Goal: Task Accomplishment & Management: Use online tool/utility

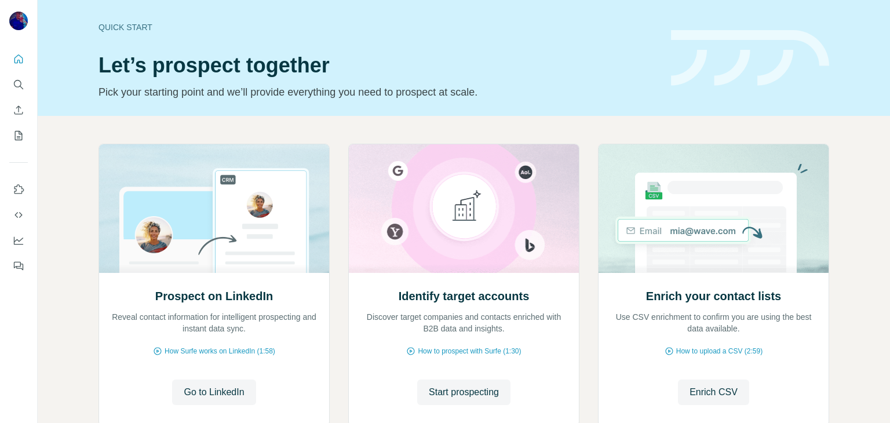
scroll to position [78, 0]
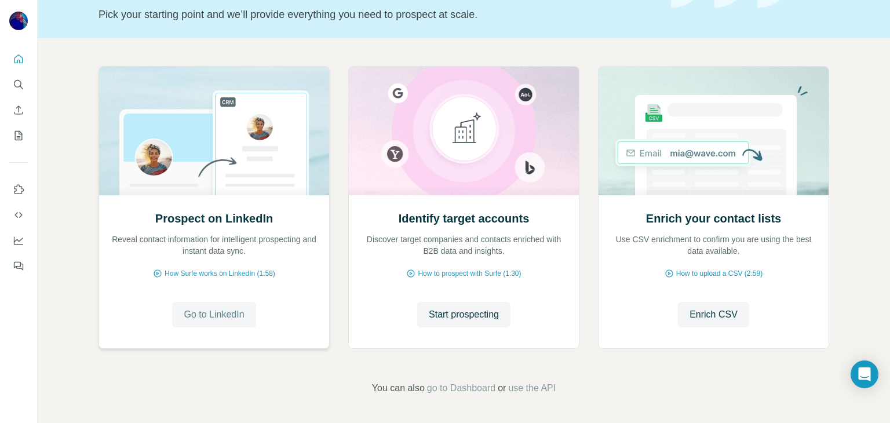
click at [224, 314] on span "Go to LinkedIn" at bounding box center [214, 315] width 60 height 14
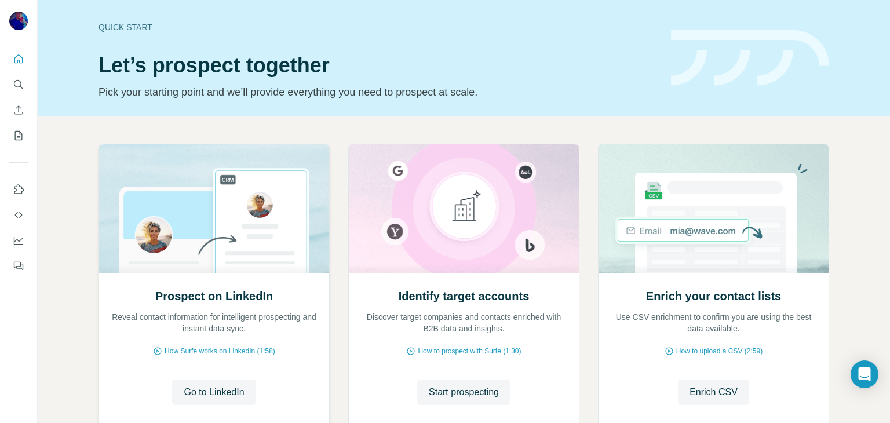
scroll to position [77, 0]
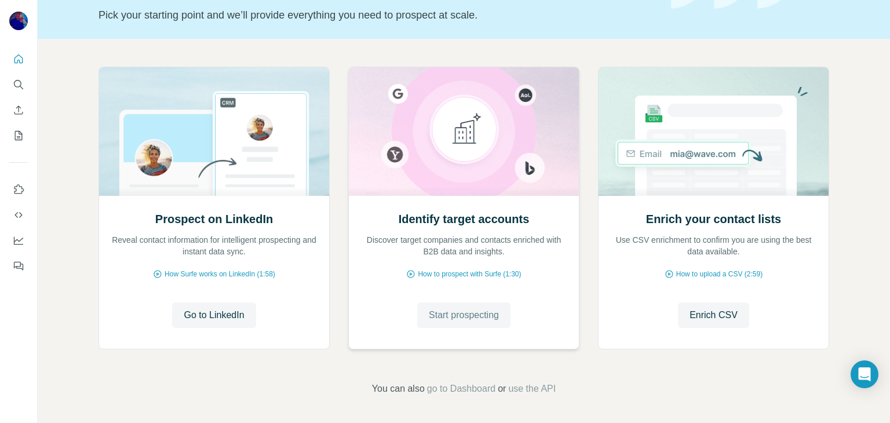
click at [457, 316] on span "Start prospecting" at bounding box center [464, 315] width 70 height 14
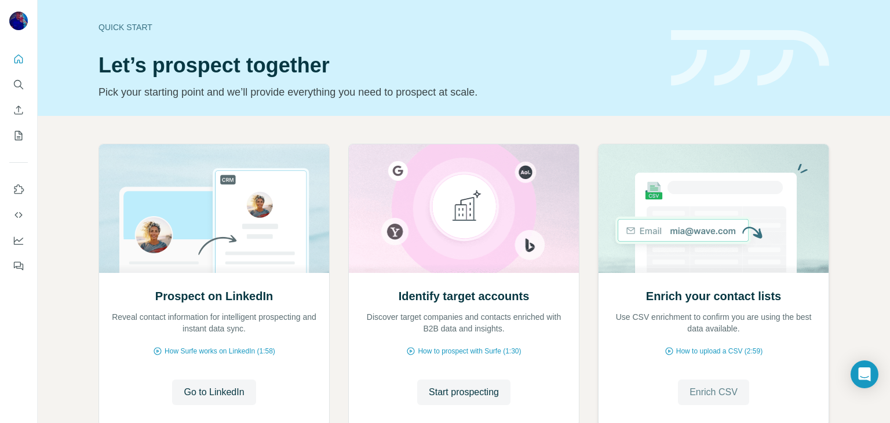
click at [720, 394] on span "Enrich CSV" at bounding box center [714, 392] width 48 height 14
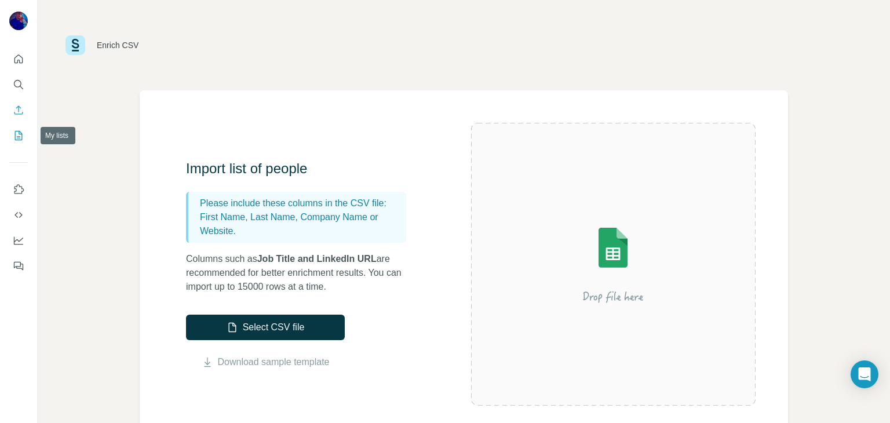
click at [14, 125] on button "My lists" at bounding box center [18, 135] width 19 height 21
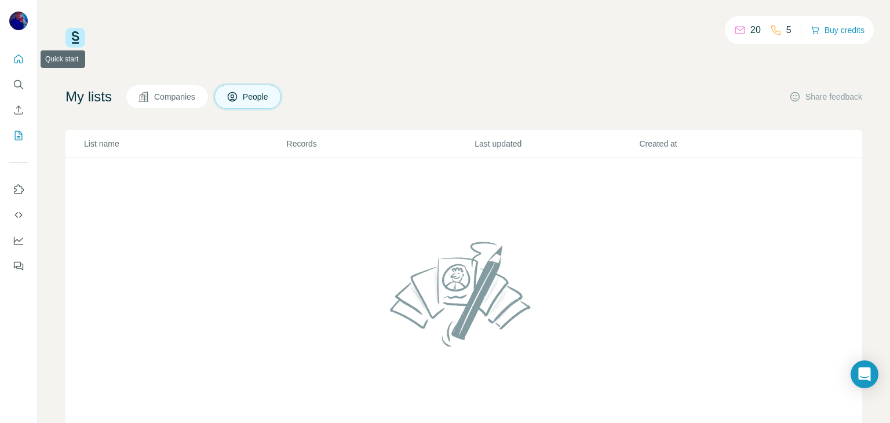
click at [16, 54] on icon "Quick start" at bounding box center [19, 59] width 12 height 12
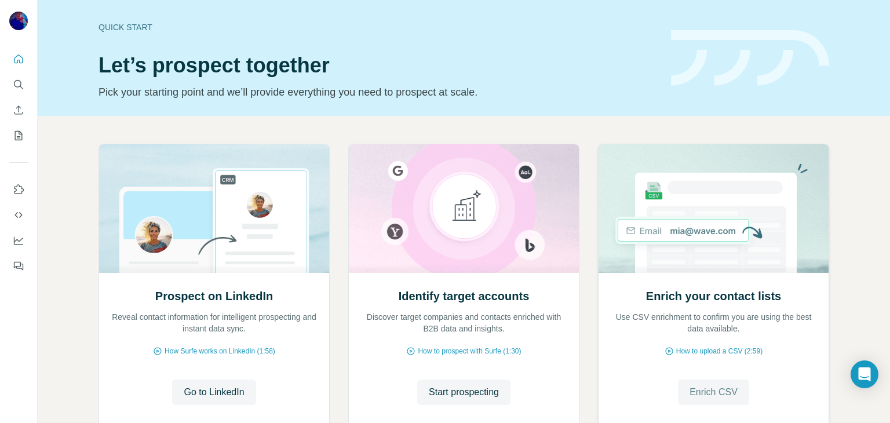
click at [691, 392] on span "Enrich CSV" at bounding box center [714, 392] width 48 height 14
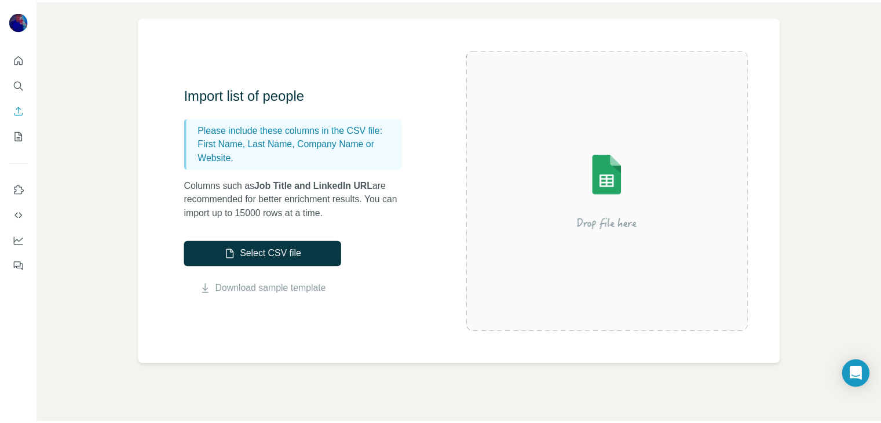
scroll to position [73, 0]
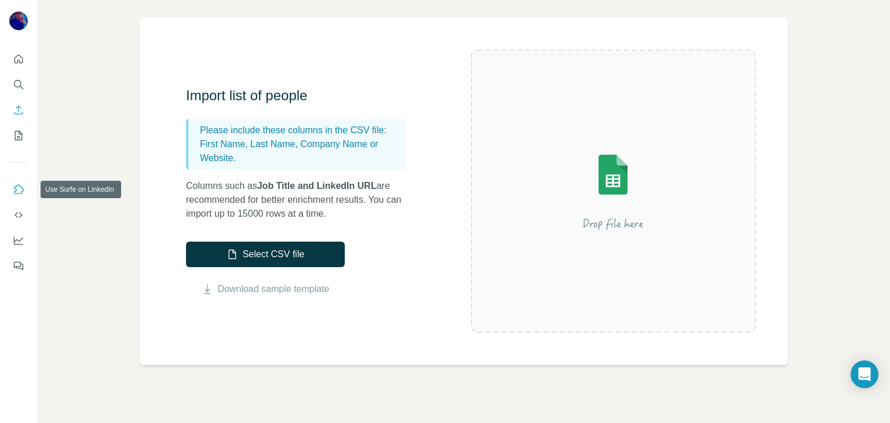
click at [14, 189] on icon "Use Surfe on LinkedIn" at bounding box center [19, 190] width 12 height 12
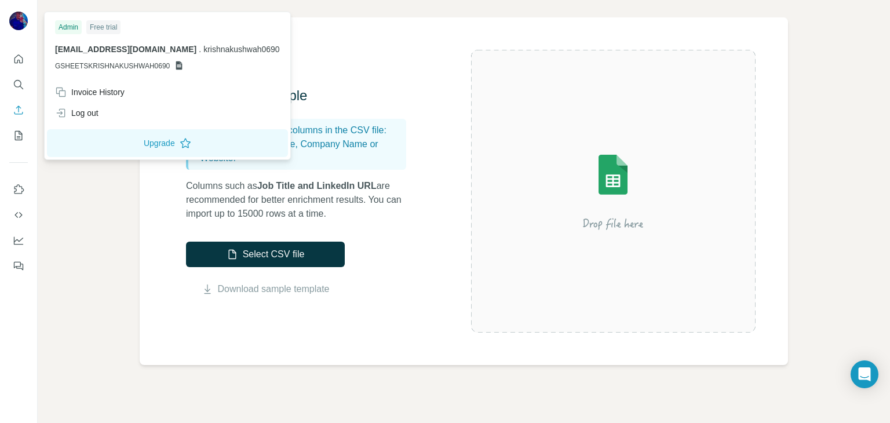
click at [20, 21] on img at bounding box center [18, 21] width 19 height 19
click at [178, 65] on icon at bounding box center [178, 65] width 9 height 9
click at [86, 112] on div "Log out" at bounding box center [76, 113] width 43 height 12
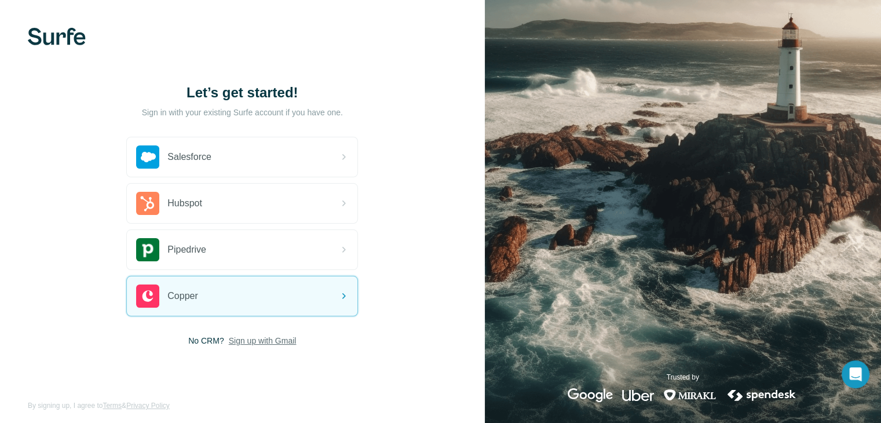
click at [263, 340] on span "Sign up with Gmail" at bounding box center [263, 341] width 68 height 12
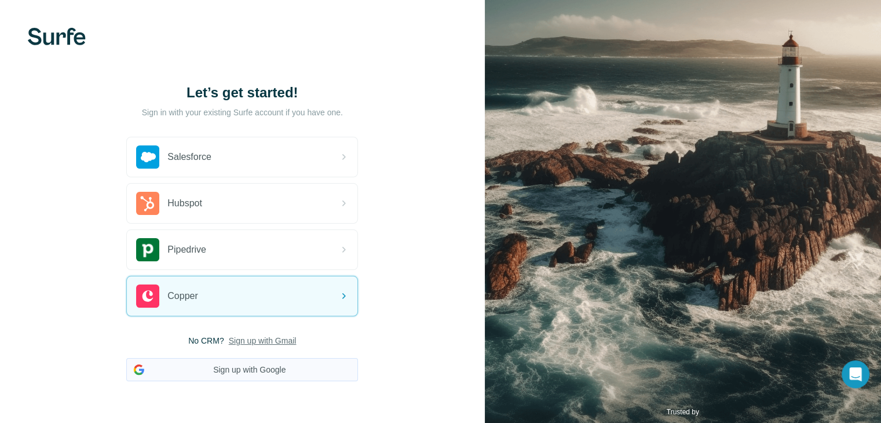
click at [276, 365] on button "Sign up with Google" at bounding box center [242, 369] width 232 height 23
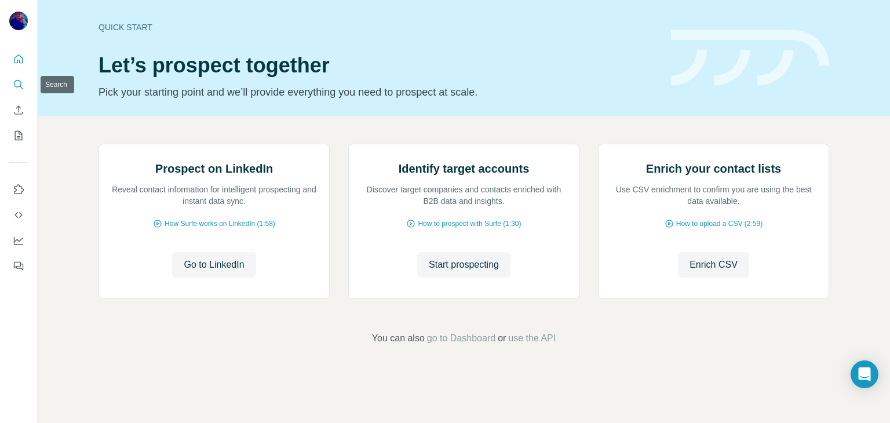
click at [16, 92] on button "Search" at bounding box center [18, 84] width 19 height 21
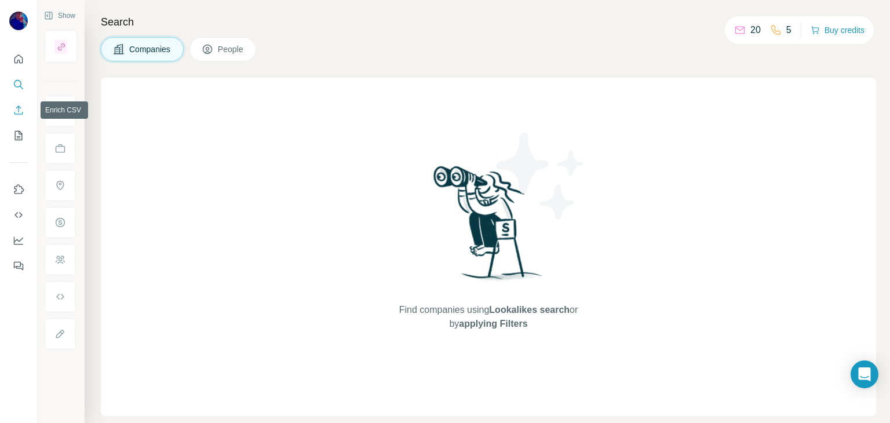
click at [12, 113] on button "Enrich CSV" at bounding box center [18, 110] width 19 height 21
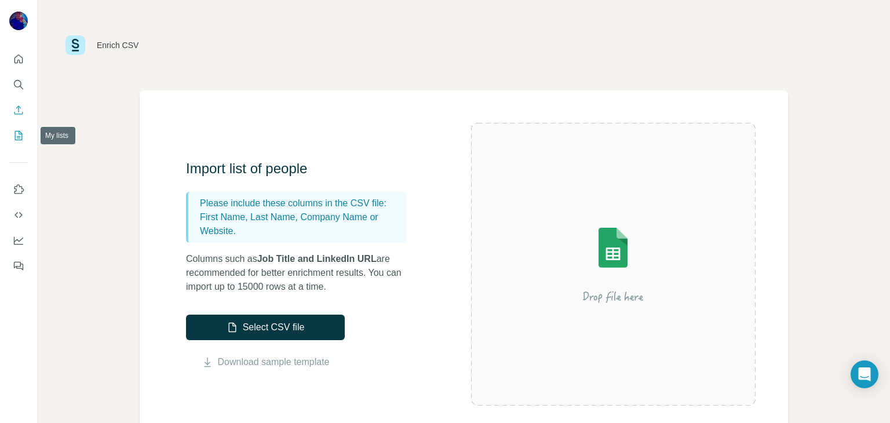
click at [14, 135] on icon "My lists" at bounding box center [19, 136] width 12 height 12
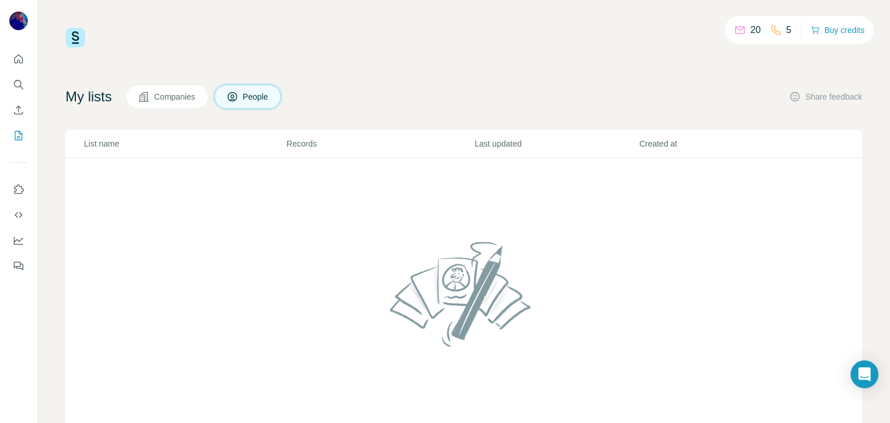
click at [165, 97] on span "Companies" at bounding box center [175, 97] width 42 height 12
click at [250, 91] on span "People" at bounding box center [256, 97] width 27 height 12
click at [104, 148] on p "List name" at bounding box center [185, 144] width 202 height 12
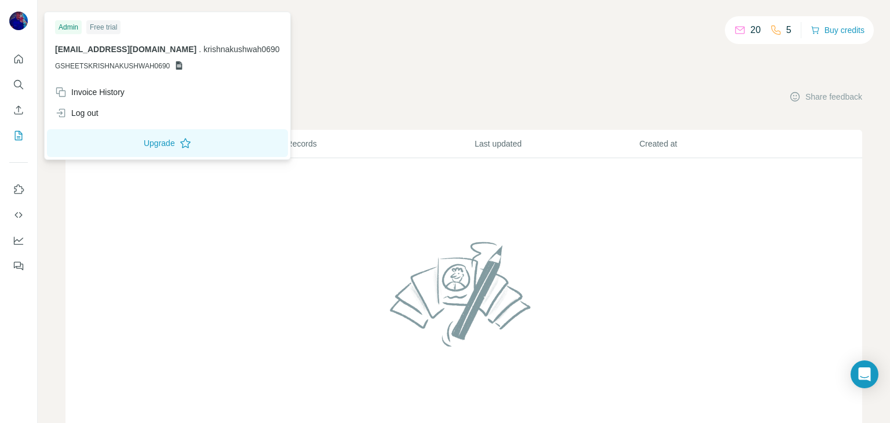
click at [179, 65] on icon at bounding box center [178, 65] width 9 height 9
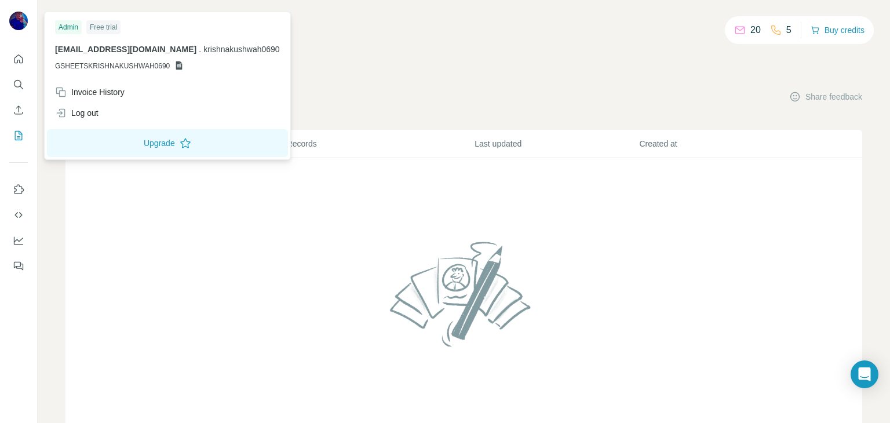
click at [94, 26] on div "Free trial" at bounding box center [103, 27] width 34 height 14
click at [20, 29] on img at bounding box center [18, 21] width 19 height 19
click at [21, 77] on button "Search" at bounding box center [18, 84] width 19 height 21
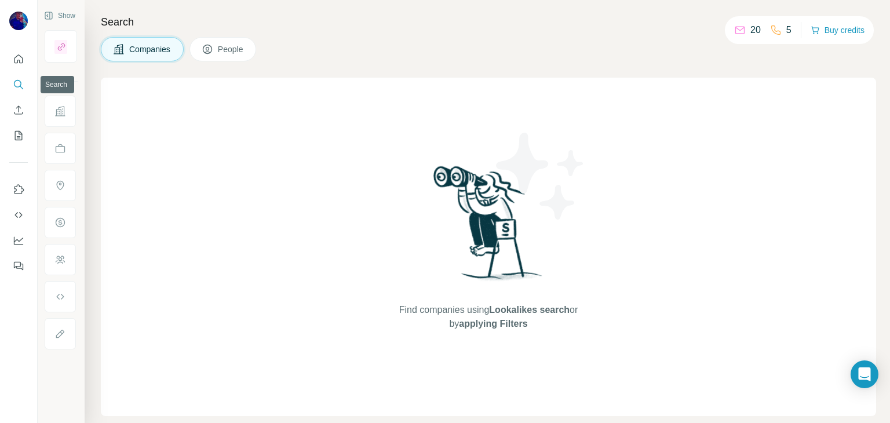
click at [21, 77] on button "Search" at bounding box center [18, 84] width 19 height 21
click at [217, 45] on button "People" at bounding box center [223, 49] width 67 height 24
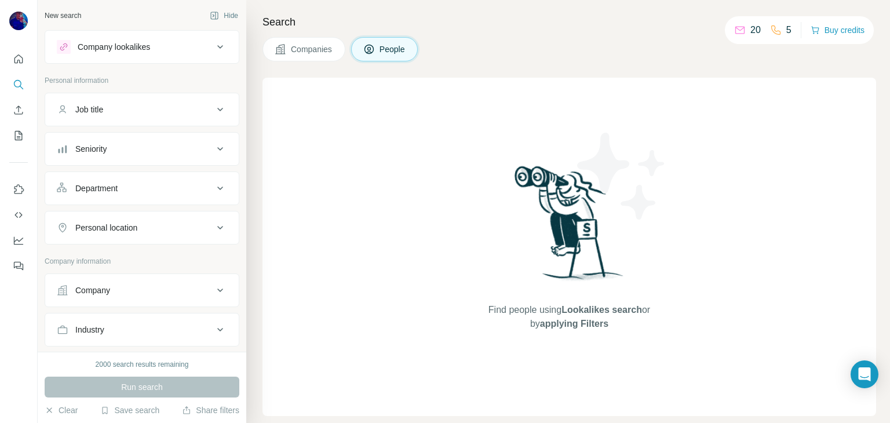
click at [217, 45] on icon at bounding box center [220, 47] width 14 height 14
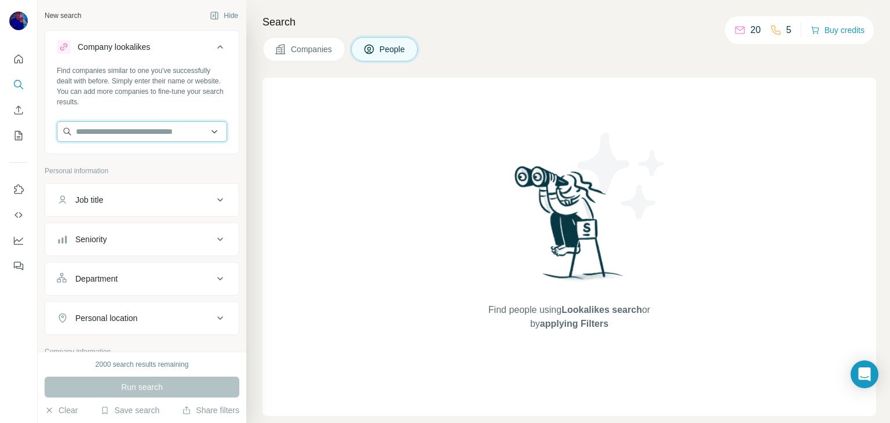
click at [138, 138] on input "text" at bounding box center [142, 131] width 170 height 21
click at [163, 81] on div "Find companies similar to one you've successfully dealt with before. Simply ent…" at bounding box center [142, 86] width 170 height 42
click at [164, 130] on input "text" at bounding box center [142, 131] width 170 height 21
type input "*"
click at [202, 190] on button "Job title" at bounding box center [142, 200] width 194 height 28
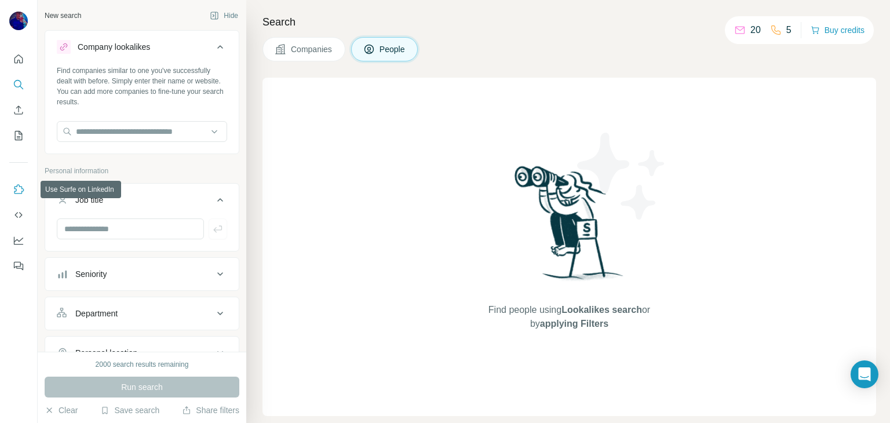
click at [15, 198] on button "Use Surfe on LinkedIn" at bounding box center [18, 189] width 19 height 21
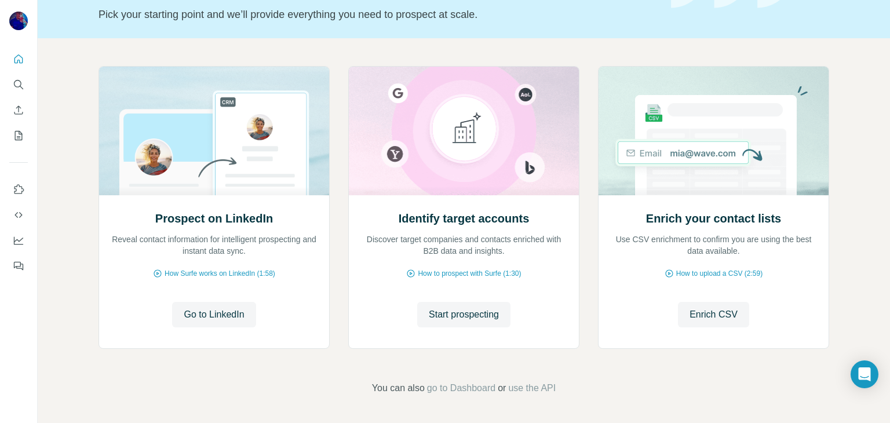
scroll to position [77, 0]
click at [723, 309] on span "Enrich CSV" at bounding box center [714, 315] width 48 height 14
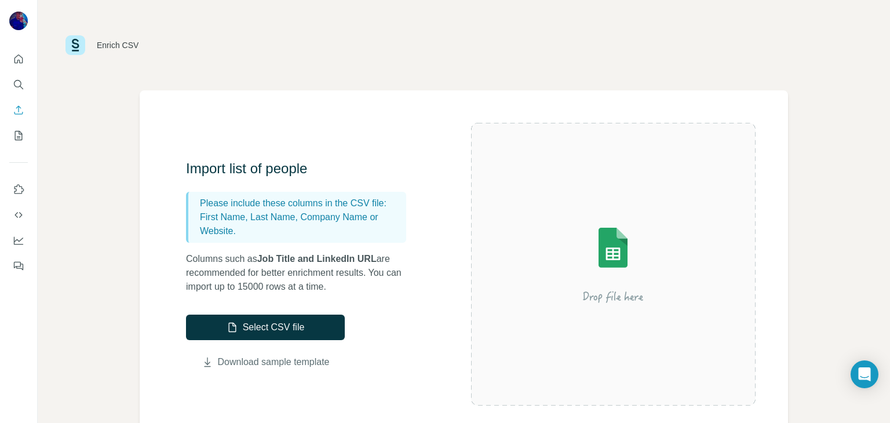
click at [250, 362] on link "Download sample template" at bounding box center [274, 362] width 112 height 14
click at [271, 325] on button "Select CSV file" at bounding box center [265, 328] width 159 height 26
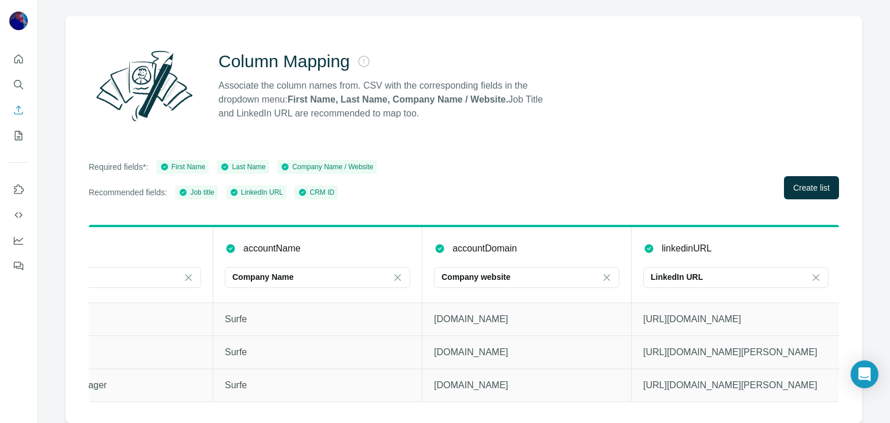
scroll to position [0, 722]
click at [813, 182] on span "Create list" at bounding box center [811, 188] width 37 height 12
click at [14, 85] on icon "Search" at bounding box center [18, 84] width 8 height 8
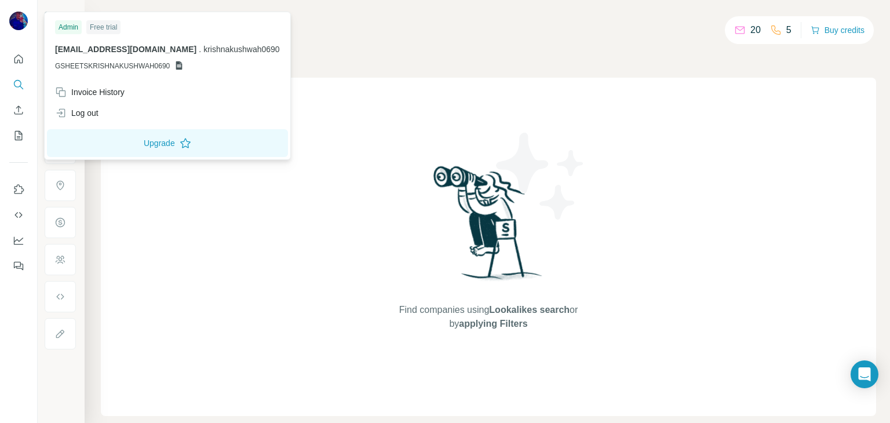
click at [21, 21] on img at bounding box center [18, 21] width 19 height 19
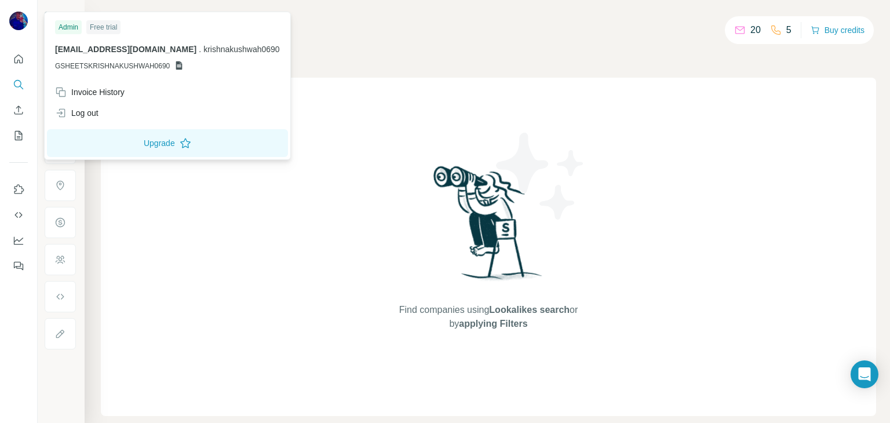
click at [65, 24] on div "Admin" at bounding box center [68, 27] width 27 height 14
click at [159, 45] on span "[EMAIL_ADDRESS][DOMAIN_NAME]" at bounding box center [125, 49] width 141 height 9
click at [203, 48] on span "krishnakushwah0690" at bounding box center [241, 49] width 77 height 9
click at [147, 61] on span "GSHEETSKRISHNAKUSHWAH0690" at bounding box center [112, 66] width 115 height 10
click at [179, 61] on icon at bounding box center [179, 65] width 6 height 9
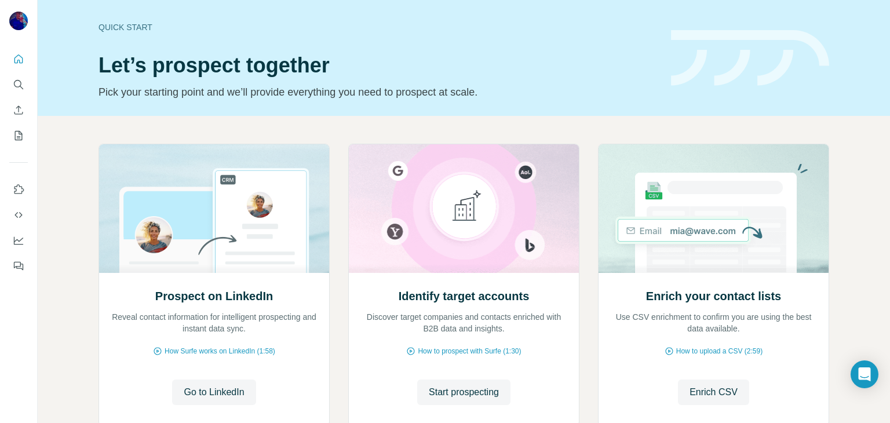
scroll to position [78, 0]
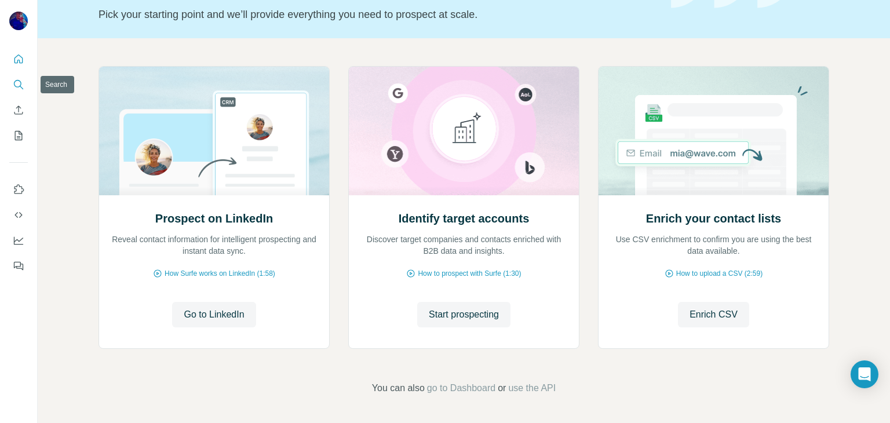
click at [10, 85] on button "Search" at bounding box center [18, 84] width 19 height 21
